Goal: Task Accomplishment & Management: Use online tool/utility

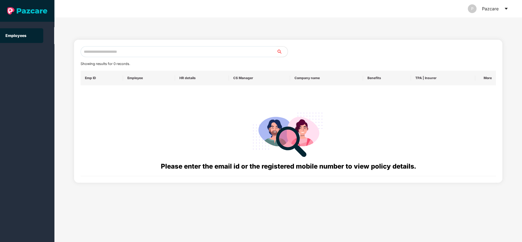
click at [508, 7] on icon "caret-down" at bounding box center [506, 9] width 4 height 4
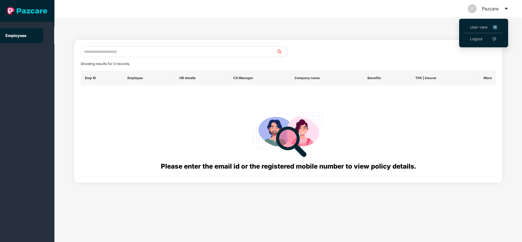
click at [480, 27] on span "User view" at bounding box center [483, 27] width 27 height 6
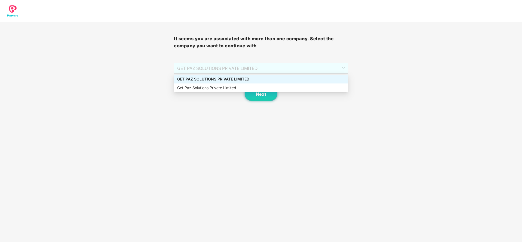
drag, startPoint x: 285, startPoint y: 73, endPoint x: 256, endPoint y: 79, distance: 29.9
click at [256, 79] on body "It seems you are associated with more than one company. Select the company you …" at bounding box center [261, 121] width 522 height 242
click at [256, 79] on div "GET PAZ SOLUTIONS PRIVATE LIMITED" at bounding box center [260, 79] width 167 height 6
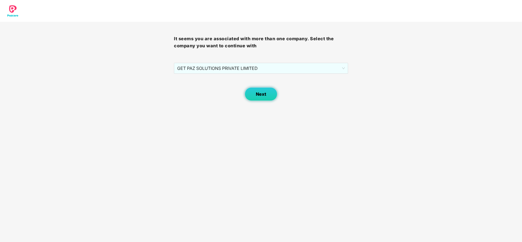
click at [259, 98] on button "Next" at bounding box center [261, 94] width 33 height 14
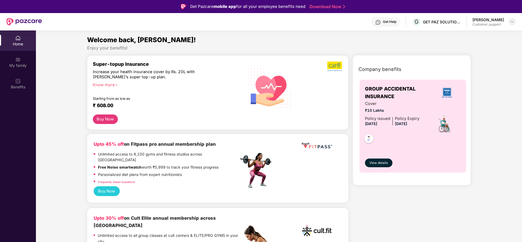
click at [509, 23] on div at bounding box center [512, 22] width 7 height 7
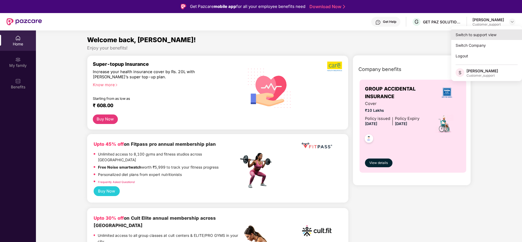
click at [484, 33] on div "Switch to support view" at bounding box center [486, 34] width 71 height 11
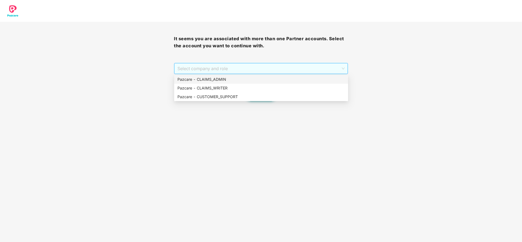
click at [253, 69] on span "Select company and role" at bounding box center [260, 68] width 167 height 10
click at [238, 77] on div "Pazcare - CLAIMS_ADMIN" at bounding box center [260, 79] width 167 height 6
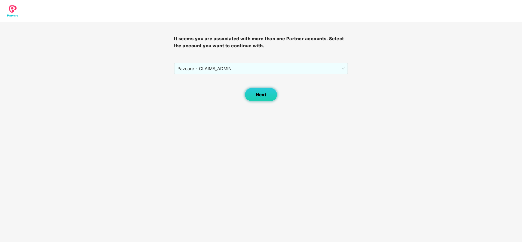
click at [260, 93] on span "Next" at bounding box center [261, 94] width 10 height 5
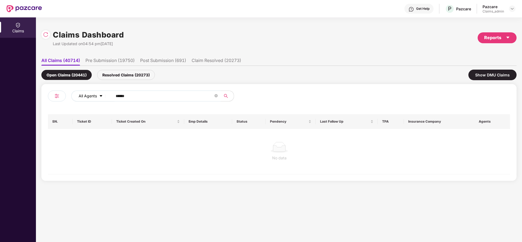
drag, startPoint x: 145, startPoint y: 98, endPoint x: 105, endPoint y: 100, distance: 40.0
click at [105, 100] on div "All Agents ******" at bounding box center [209, 96] width 277 height 11
click at [132, 79] on div "Resolved Claims (20273)" at bounding box center [126, 75] width 58 height 10
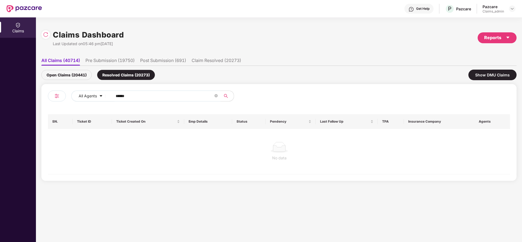
click at [73, 69] on div "Open Claims (20441) Resolved Claims (20273) Show DMU Claims" at bounding box center [278, 75] width 475 height 18
click at [72, 73] on div "Open Claims (20441)" at bounding box center [66, 75] width 50 height 10
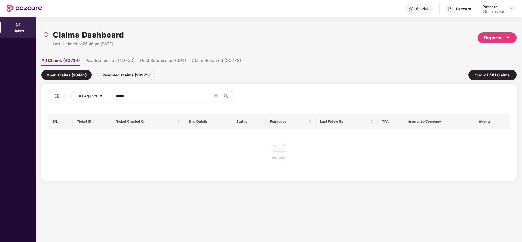
click at [125, 96] on input "******" at bounding box center [165, 96] width 98 height 8
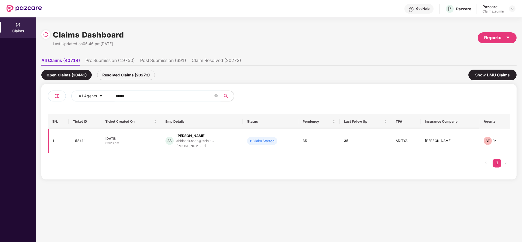
type input "******"
click at [184, 137] on div "[PERSON_NAME]" at bounding box center [190, 135] width 29 height 5
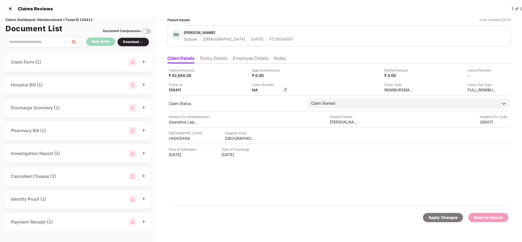
click at [285, 90] on img at bounding box center [285, 89] width 4 height 4
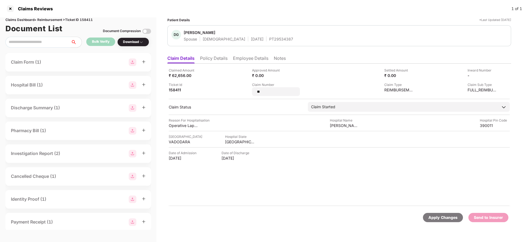
drag, startPoint x: 279, startPoint y: 92, endPoint x: 203, endPoint y: 99, distance: 76.3
click at [203, 99] on div "Claimed Amount ₹ 62,656.00 Approved Amount ₹ 0.00 Settled Amount ₹ 0.00 Inward …" at bounding box center [339, 135] width 344 height 143
type input "**********"
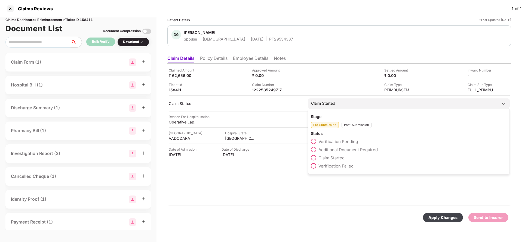
click at [351, 128] on div "Post-Submission" at bounding box center [357, 125] width 30 height 6
click at [315, 149] on span at bounding box center [313, 149] width 5 height 5
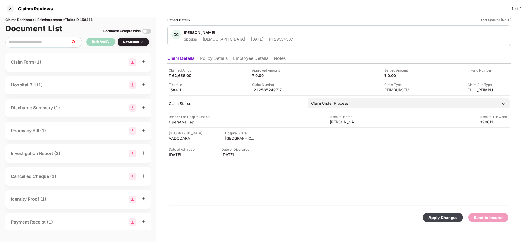
click at [439, 220] on div "Apply Changes" at bounding box center [442, 218] width 29 height 6
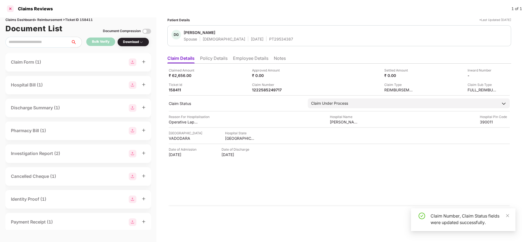
click at [8, 8] on div at bounding box center [10, 8] width 9 height 9
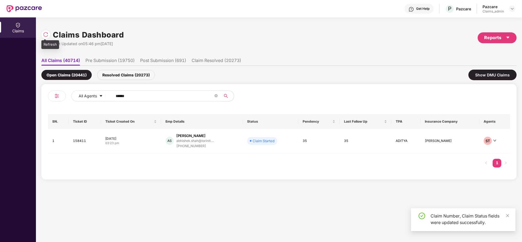
click at [45, 33] on img at bounding box center [45, 34] width 5 height 5
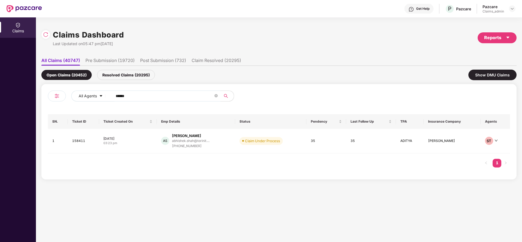
click at [124, 73] on div "Resolved Claims (20295)" at bounding box center [126, 75] width 58 height 10
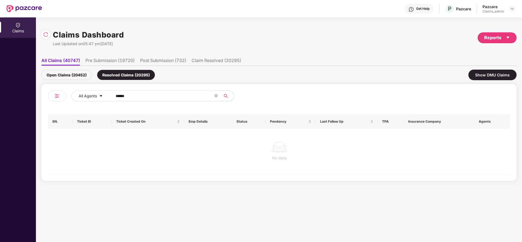
click at [71, 71] on div "Open Claims (20452)" at bounding box center [66, 75] width 50 height 10
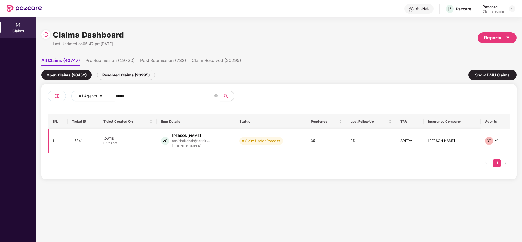
click at [202, 143] on div "abhishek.shah@torinit...." at bounding box center [191, 141] width 38 height 5
